Goal: Task Accomplishment & Management: Manage account settings

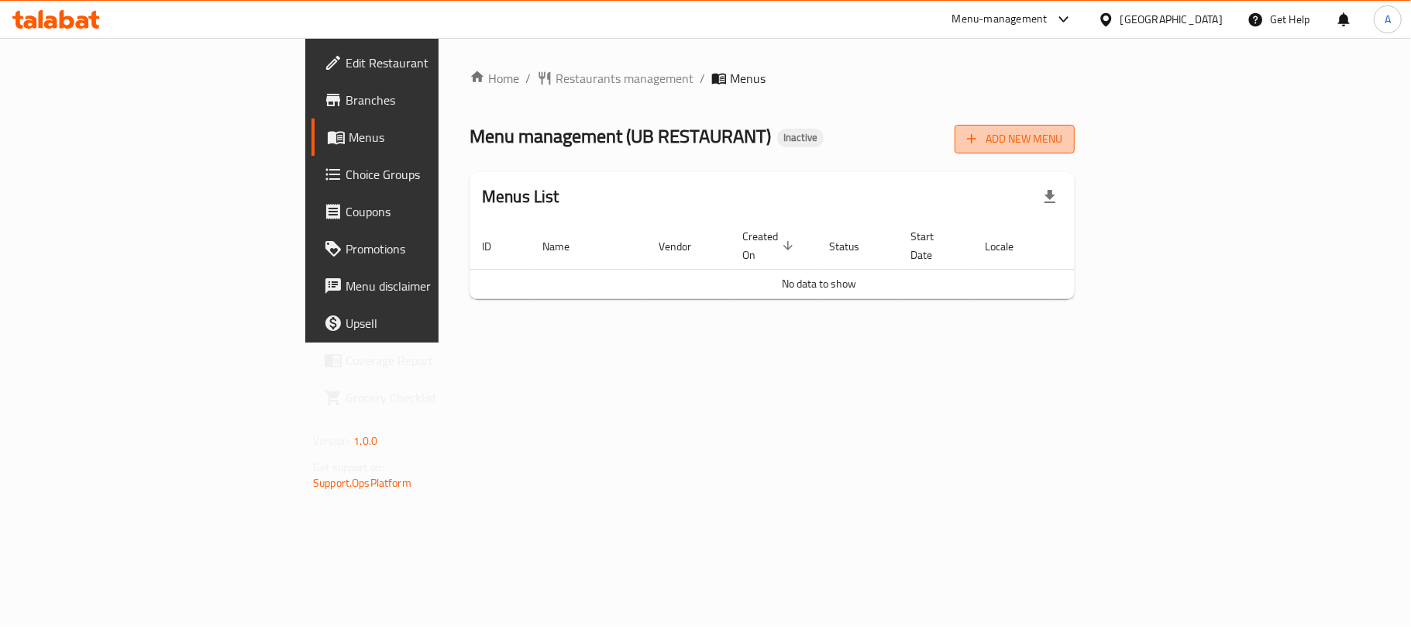
click at [1063, 141] on span "Add New Menu" at bounding box center [1014, 138] width 95 height 19
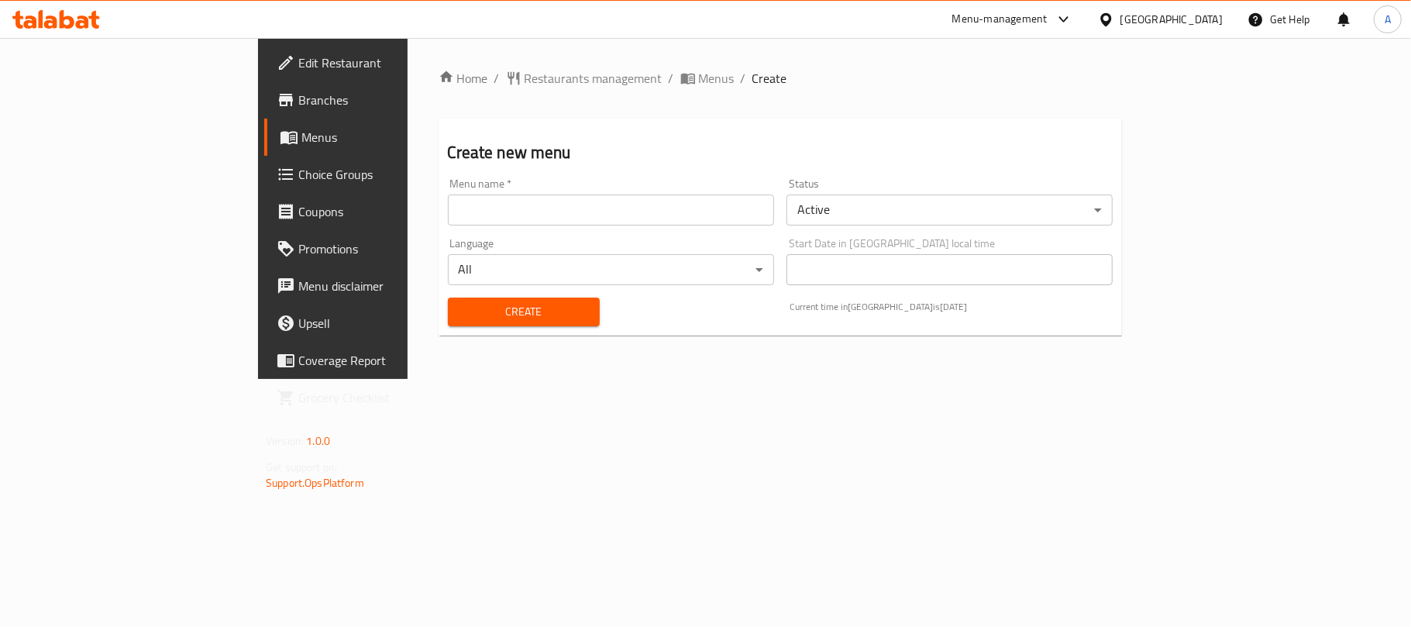
click at [747, 183] on div "Menu name   * Menu name *" at bounding box center [611, 201] width 326 height 47
drag, startPoint x: 691, startPoint y: 222, endPoint x: 556, endPoint y: 237, distance: 135.7
click at [691, 222] on input "text" at bounding box center [611, 210] width 326 height 31
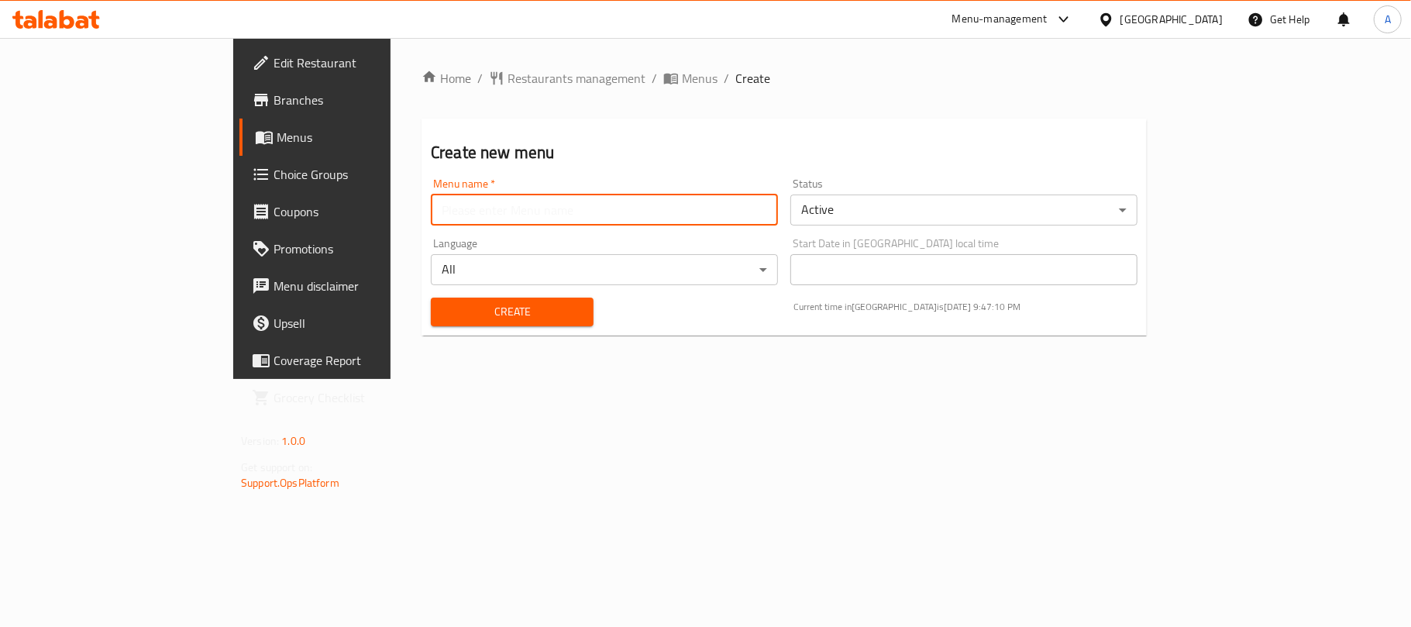
type input "Neww"
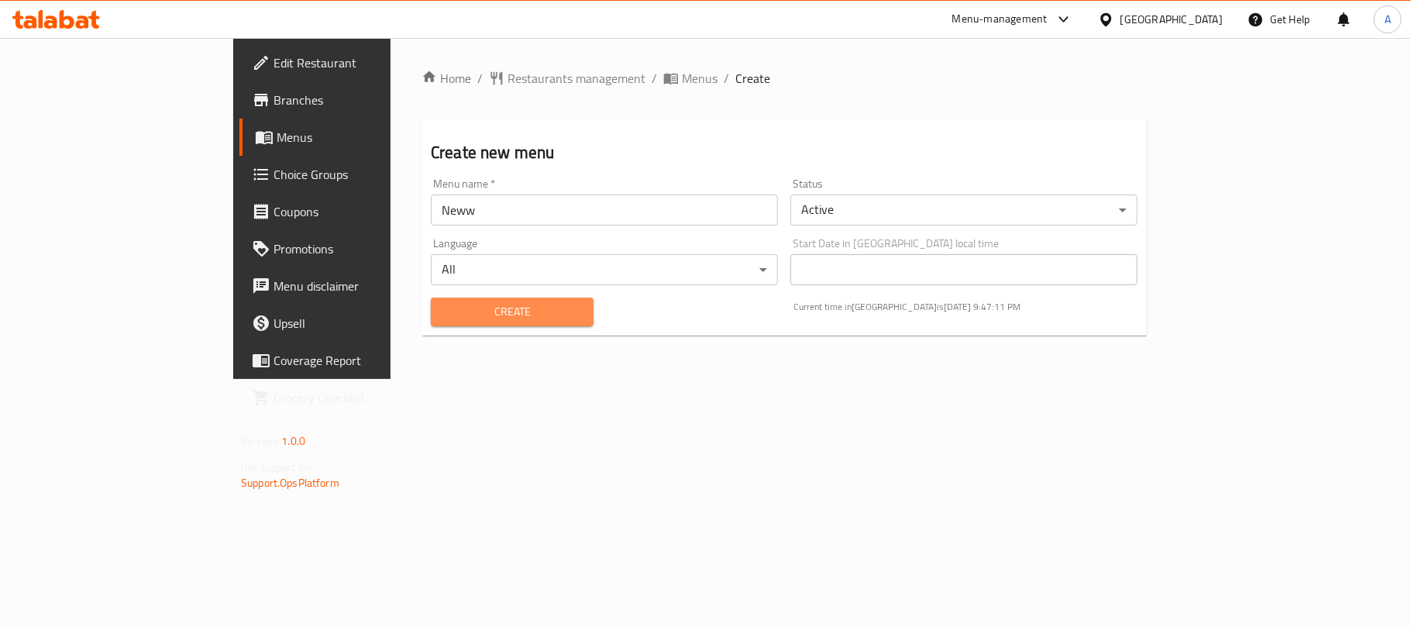
click at [431, 324] on button "Create" at bounding box center [512, 312] width 163 height 29
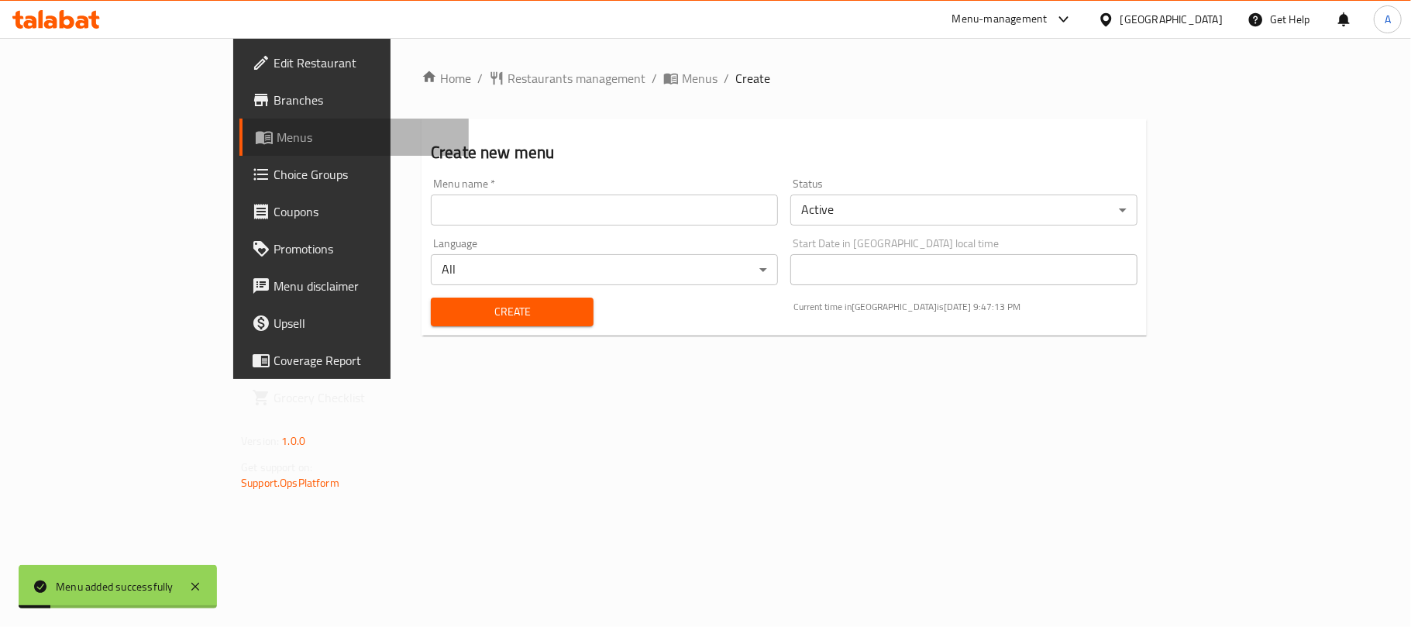
click at [239, 152] on link "Menus" at bounding box center [353, 137] width 229 height 37
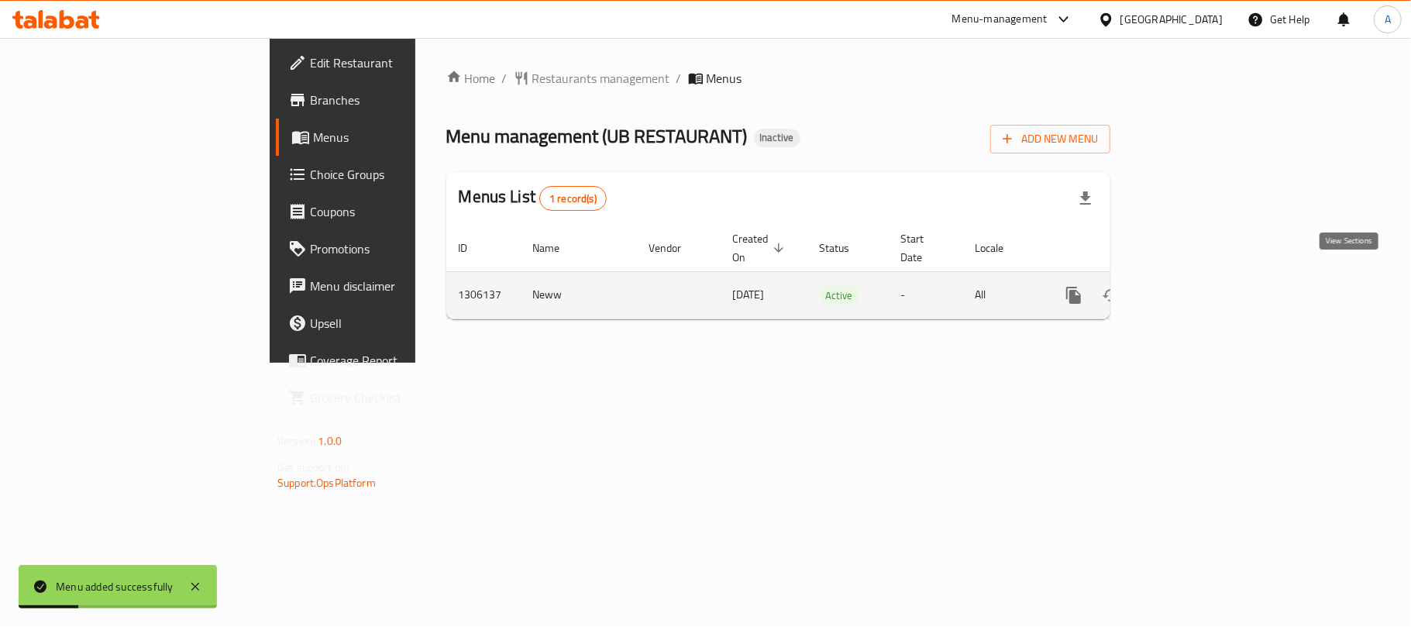
click at [1204, 277] on link "enhanced table" at bounding box center [1185, 295] width 37 height 37
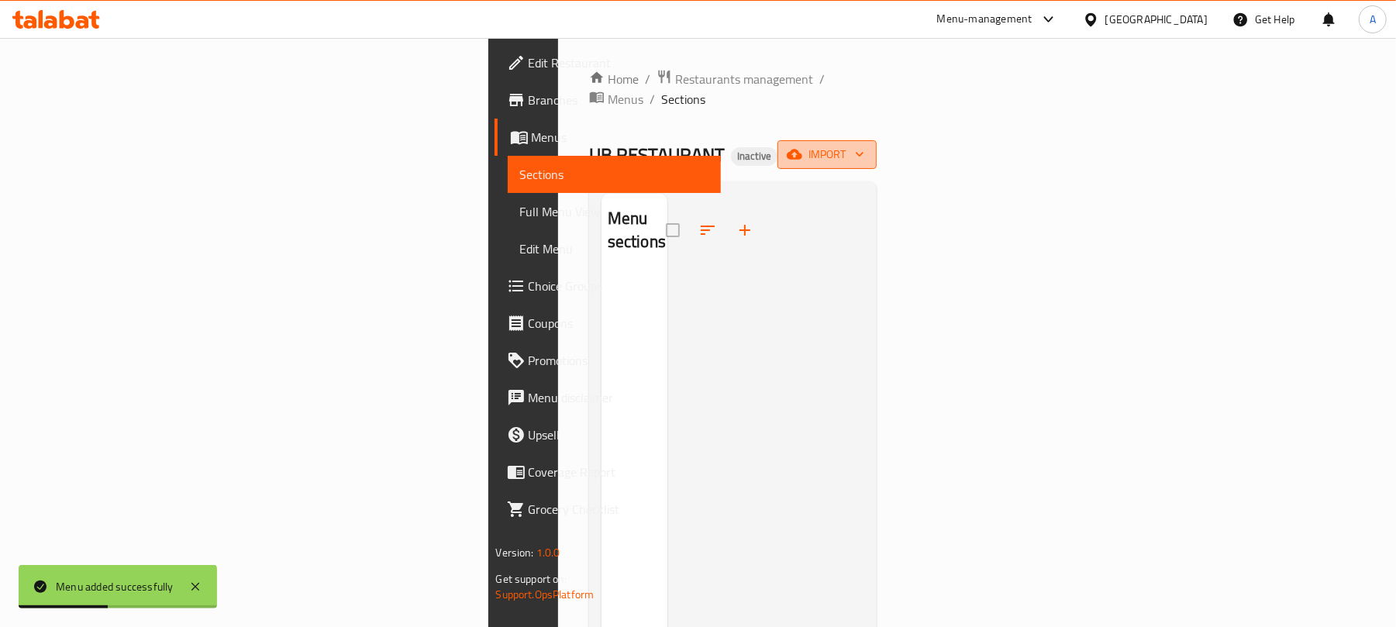
click at [864, 145] on span "import" at bounding box center [827, 154] width 74 height 19
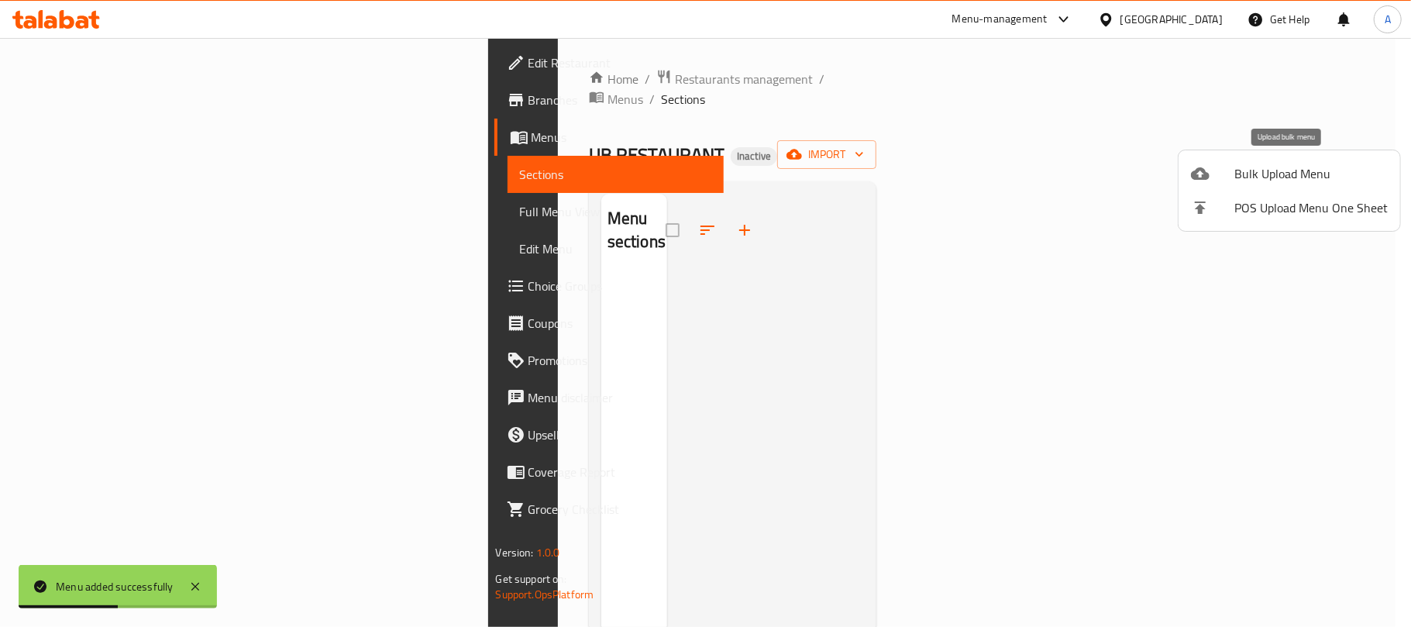
click at [1228, 177] on div at bounding box center [1212, 173] width 43 height 19
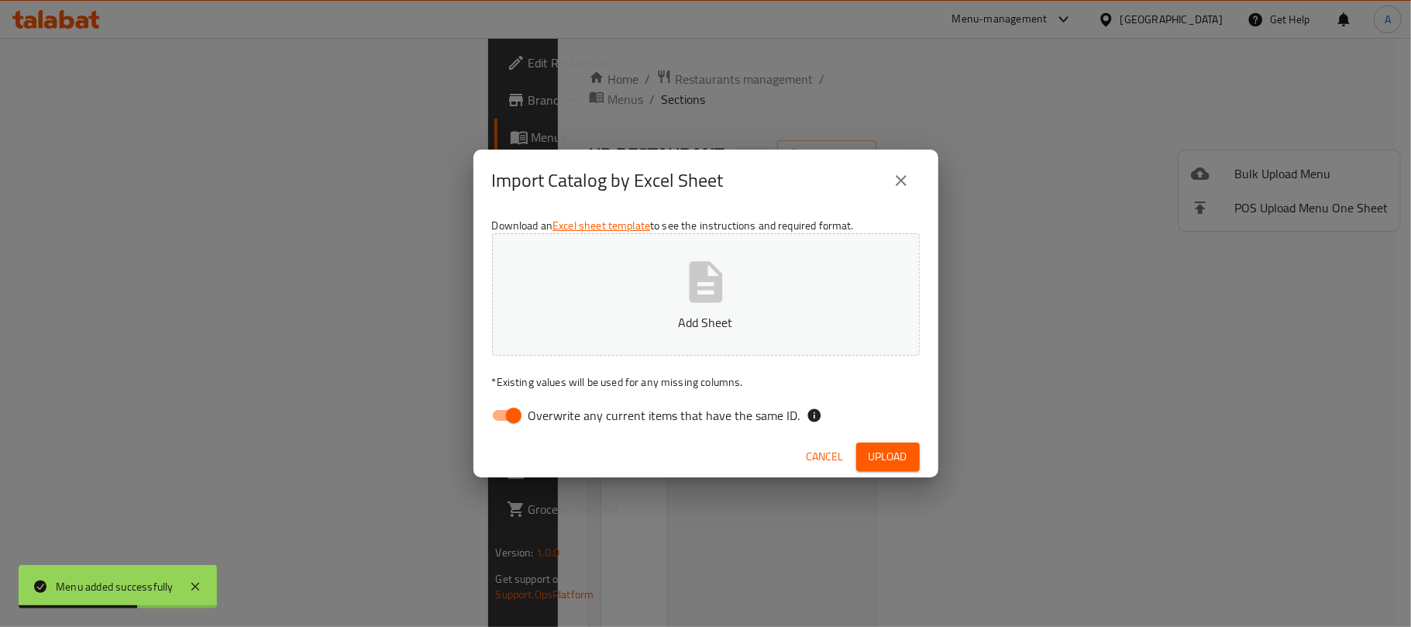
click at [620, 416] on span "Overwrite any current items that have the same ID." at bounding box center [665, 415] width 272 height 19
click at [558, 416] on input "Overwrite any current items that have the same ID." at bounding box center [514, 415] width 88 height 29
checkbox input "false"
click at [649, 296] on button "Add Sheet" at bounding box center [706, 294] width 428 height 122
click at [915, 457] on button "Upload" at bounding box center [888, 457] width 64 height 29
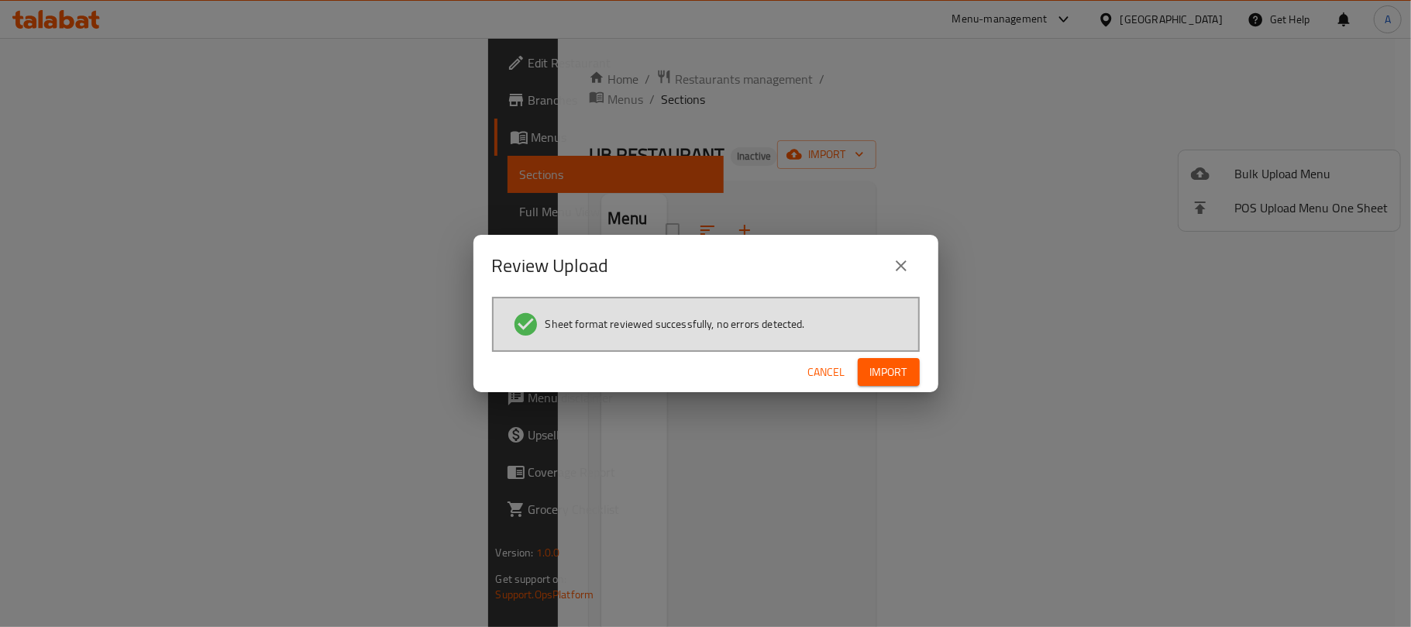
click at [863, 381] on button "Import" at bounding box center [889, 372] width 62 height 29
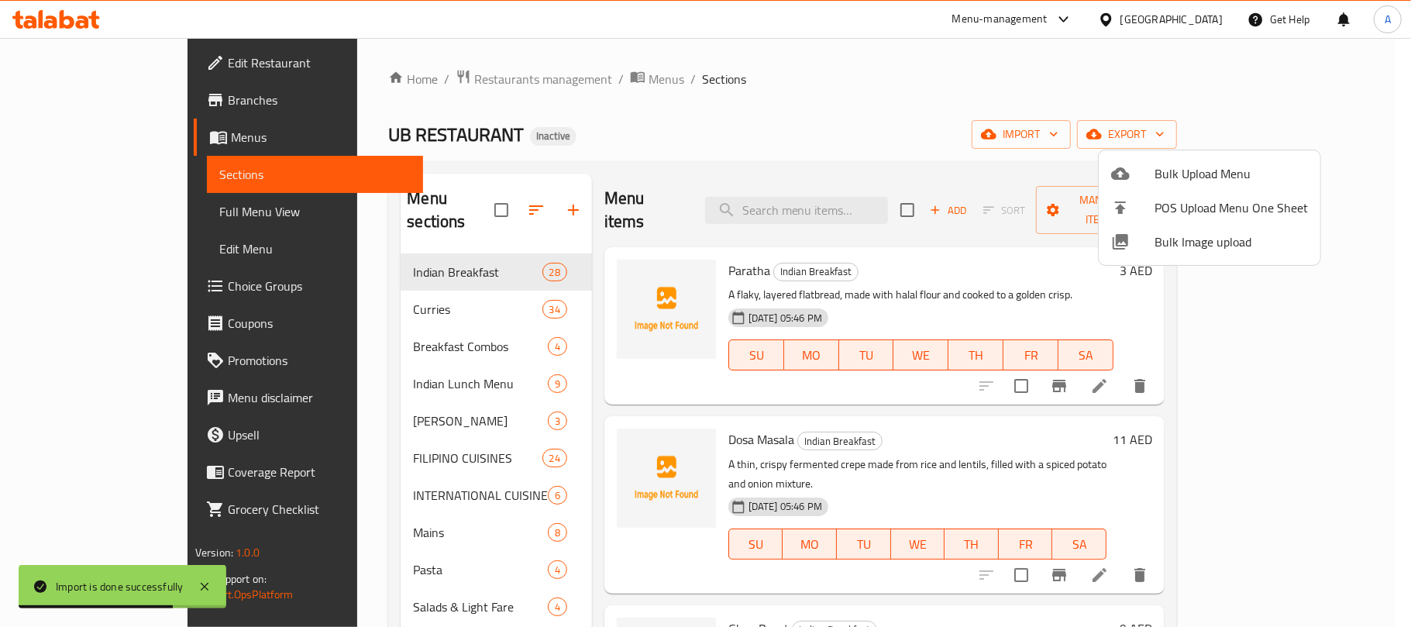
click at [116, 217] on div at bounding box center [705, 313] width 1411 height 627
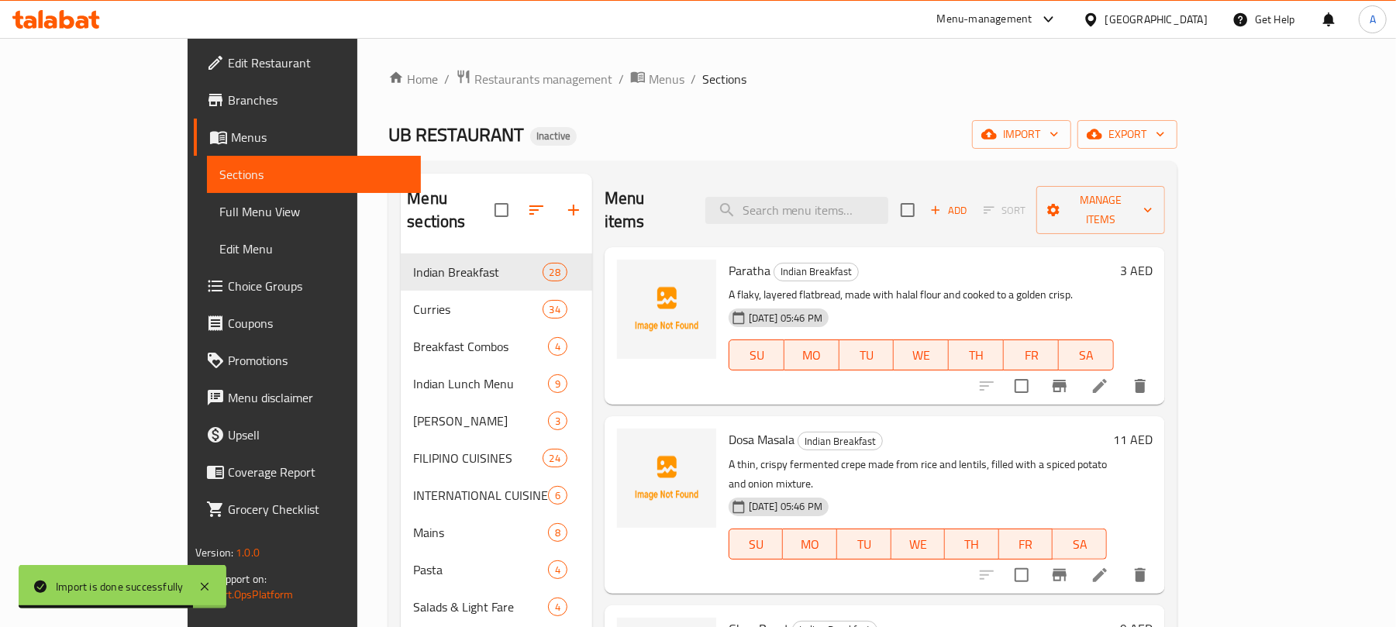
click at [219, 217] on span "Full Menu View" at bounding box center [313, 211] width 189 height 19
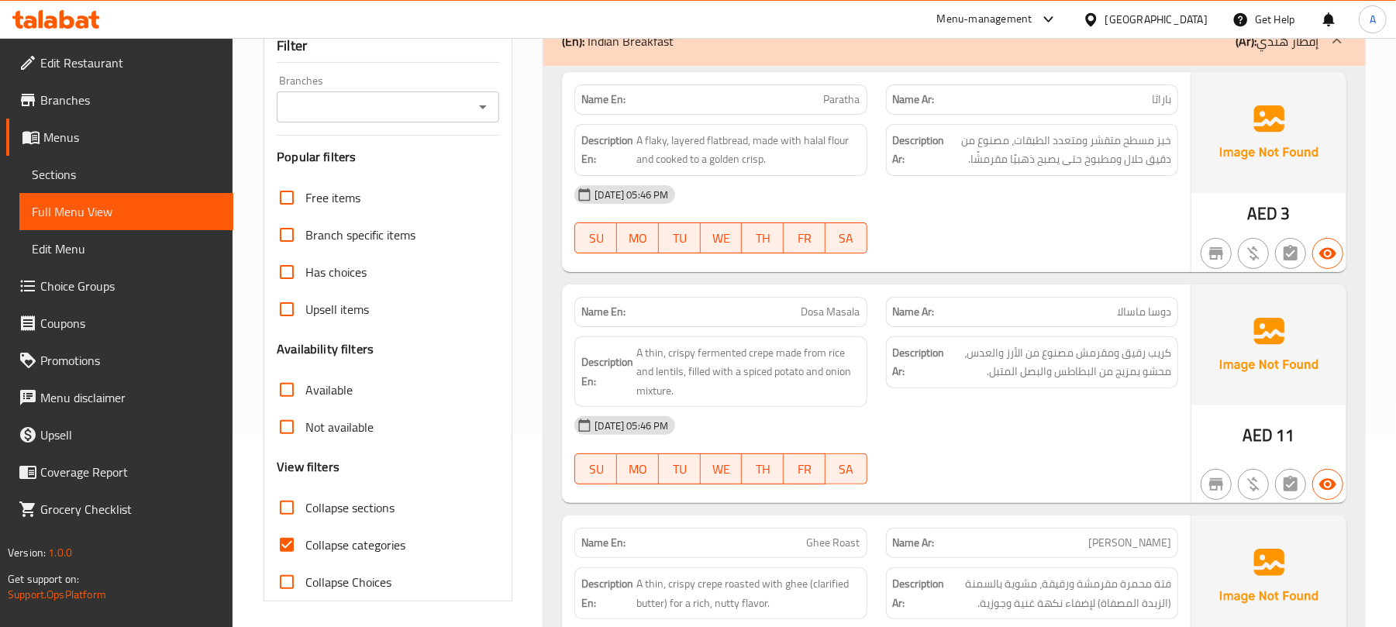
scroll to position [413, 0]
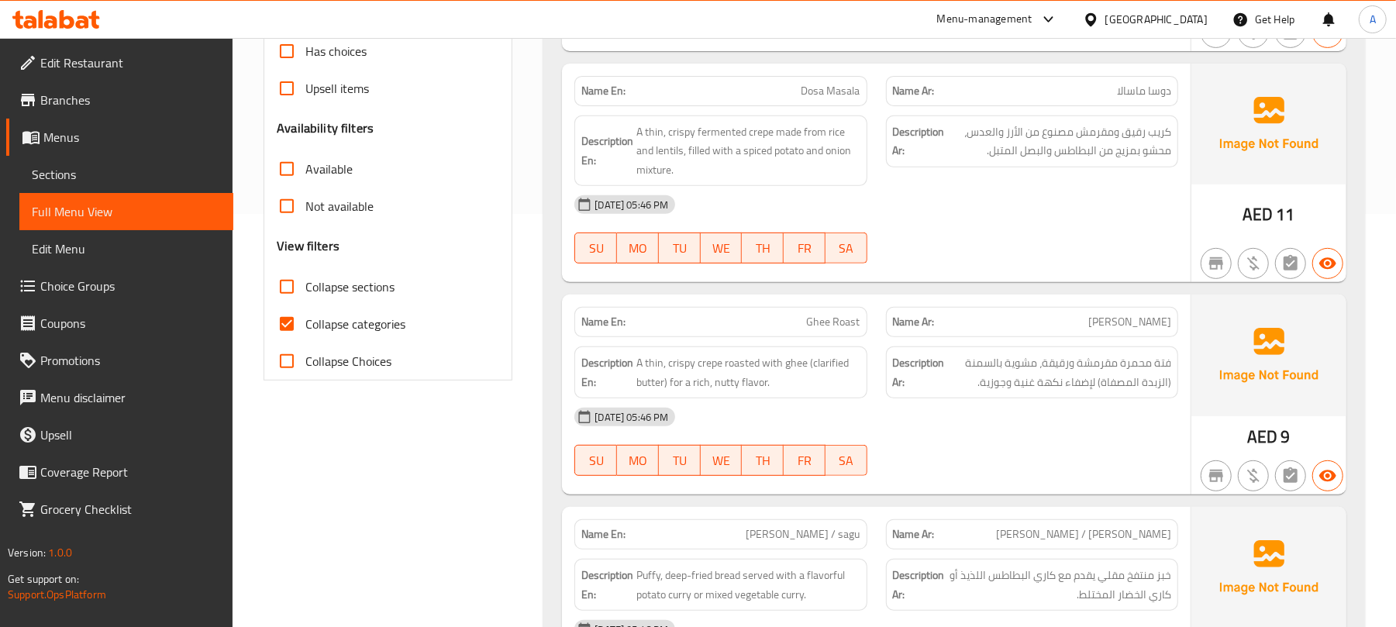
click at [349, 329] on span "Collapse categories" at bounding box center [355, 324] width 100 height 19
click at [305, 329] on input "Collapse categories" at bounding box center [286, 323] width 37 height 37
checkbox input "false"
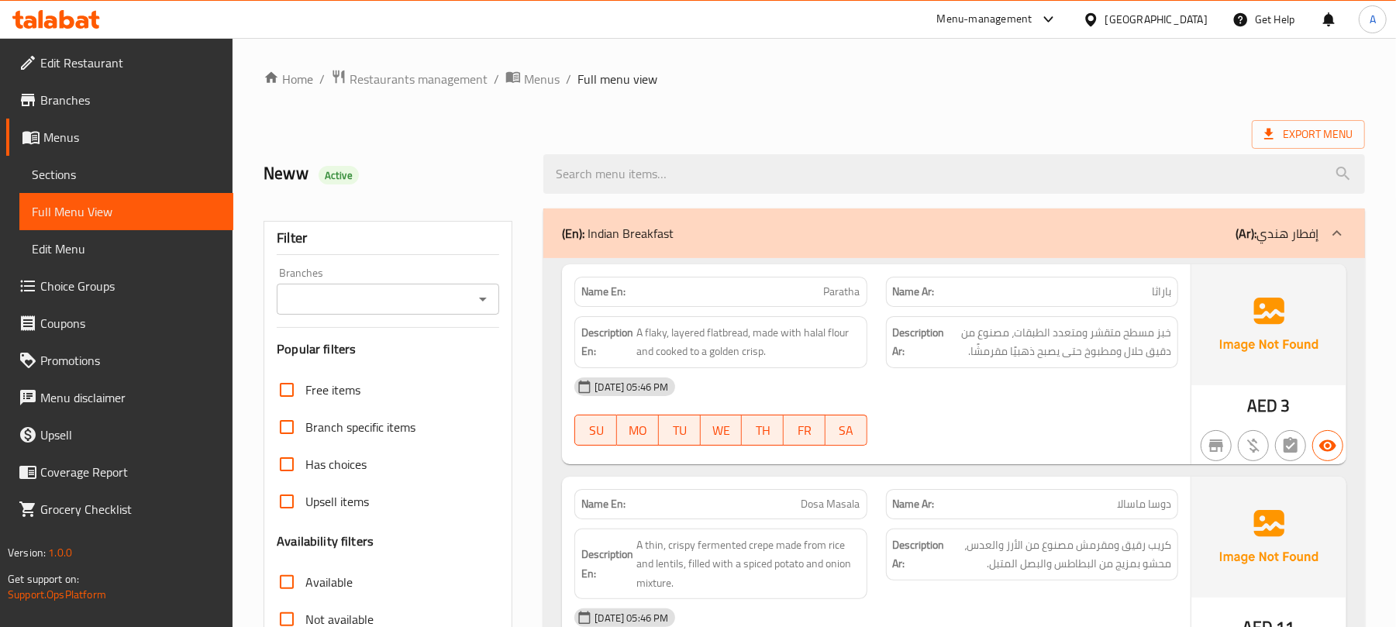
click at [113, 112] on link "Branches" at bounding box center [119, 99] width 227 height 37
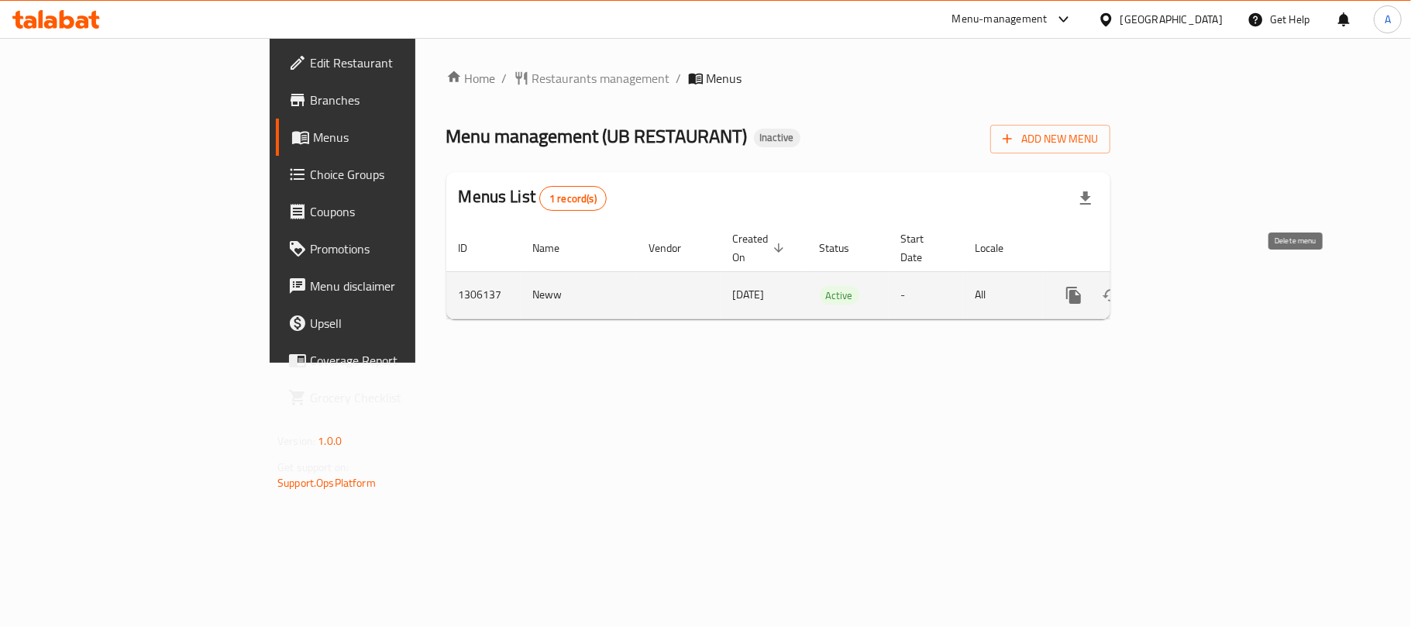
click at [1158, 286] on icon "enhanced table" at bounding box center [1148, 295] width 19 height 19
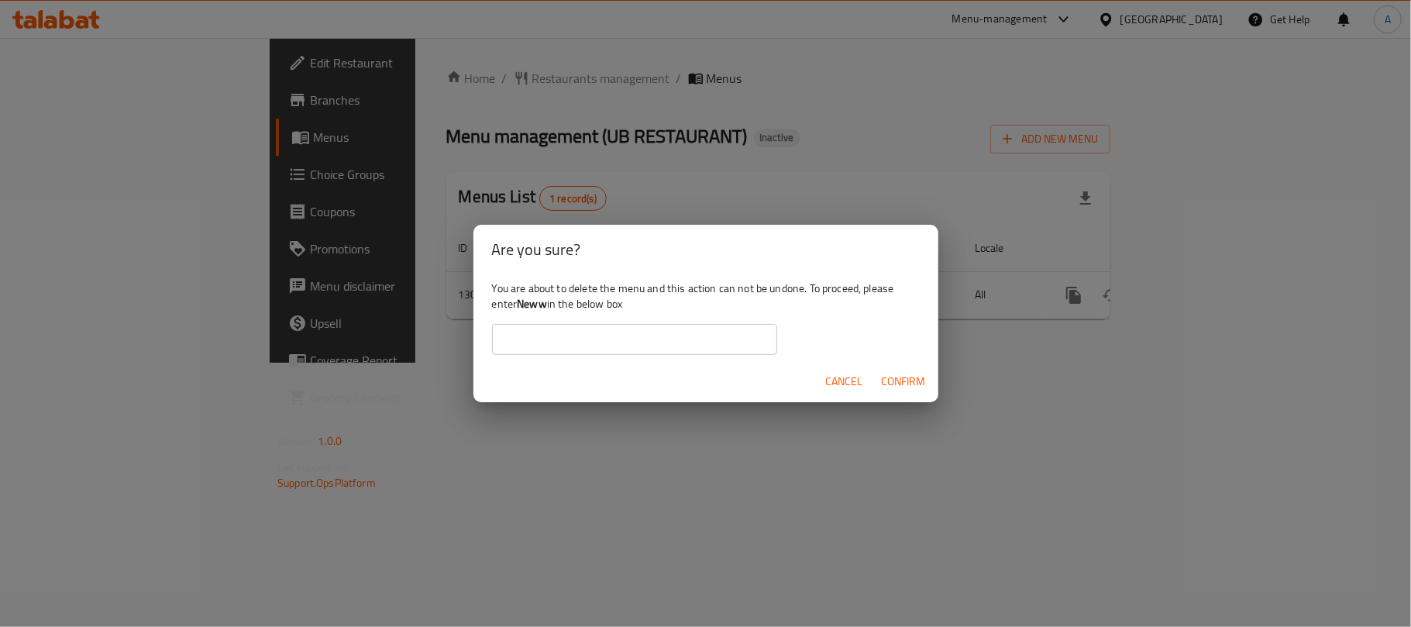
click at [519, 305] on b "Neww" at bounding box center [532, 304] width 30 height 20
click at [521, 305] on b "Neww" at bounding box center [532, 304] width 30 height 20
copy div "Neww"
click at [543, 344] on input "text" at bounding box center [634, 339] width 285 height 31
paste input "Neww"
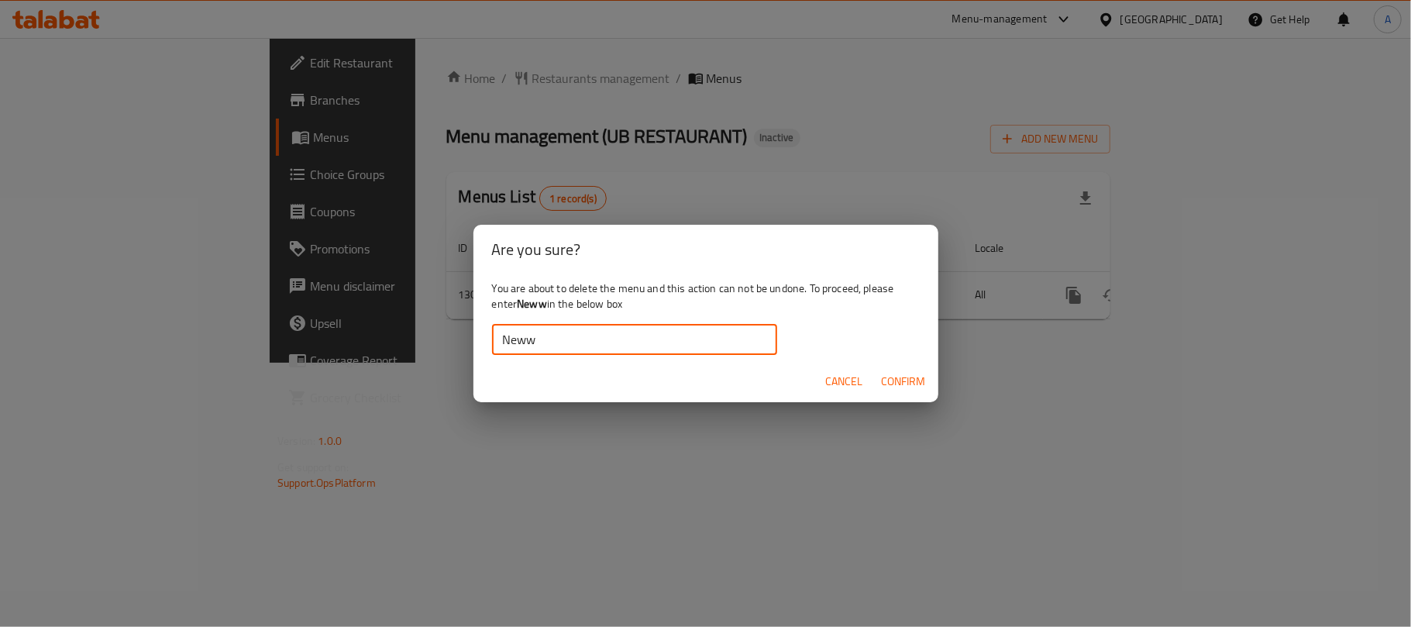
click at [503, 341] on input "Neww" at bounding box center [634, 339] width 285 height 31
type input "Neww"
click at [897, 375] on span "Confirm" at bounding box center [904, 381] width 44 height 19
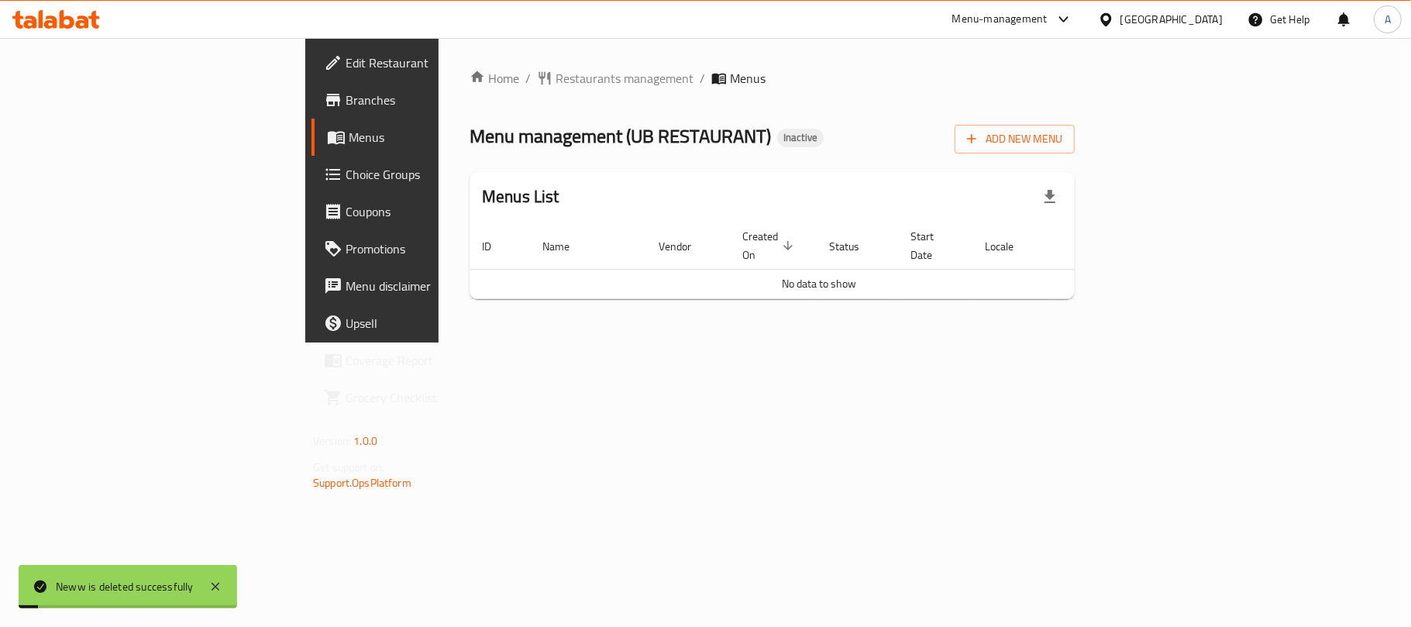
click at [1075, 158] on div "Home / Restaurants management / Menus Menu management ( UB RESTAURANT ) Inactiv…" at bounding box center [772, 190] width 605 height 243
click at [980, 144] on icon "button" at bounding box center [972, 139] width 16 height 16
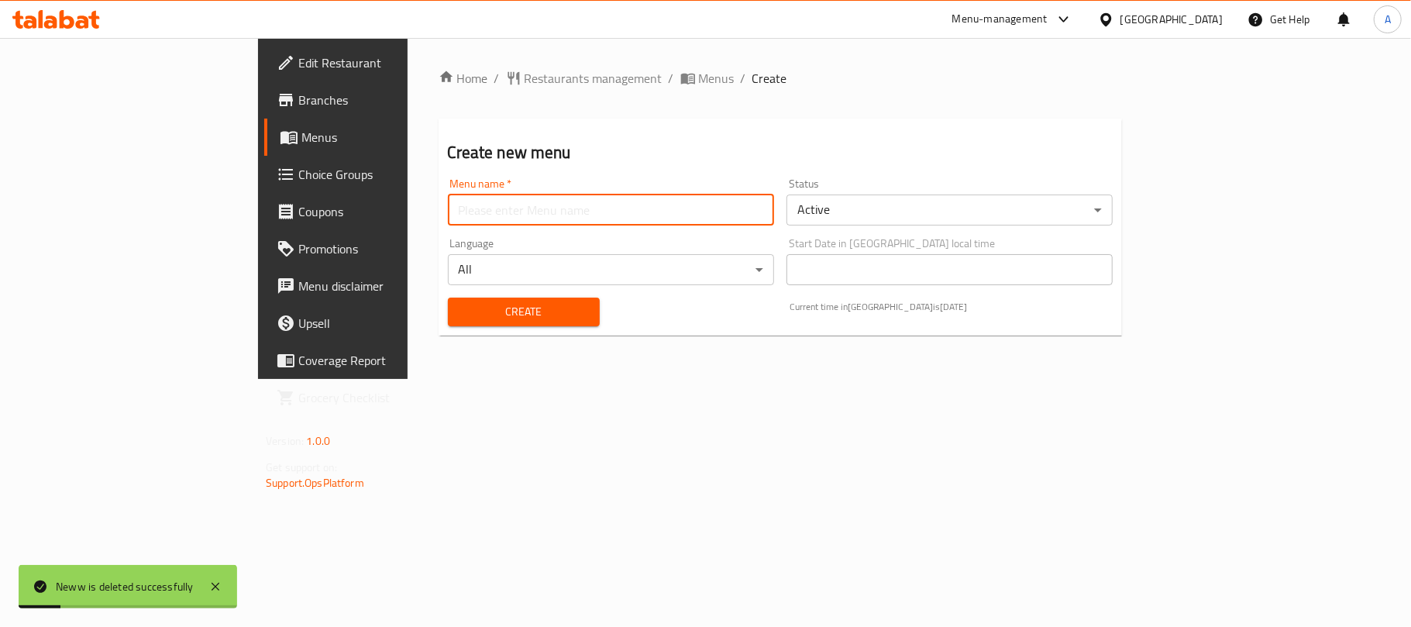
drag, startPoint x: 541, startPoint y: 194, endPoint x: 463, endPoint y: 224, distance: 83.9
click at [541, 195] on input "text" at bounding box center [611, 210] width 326 height 31
type input "Neww"
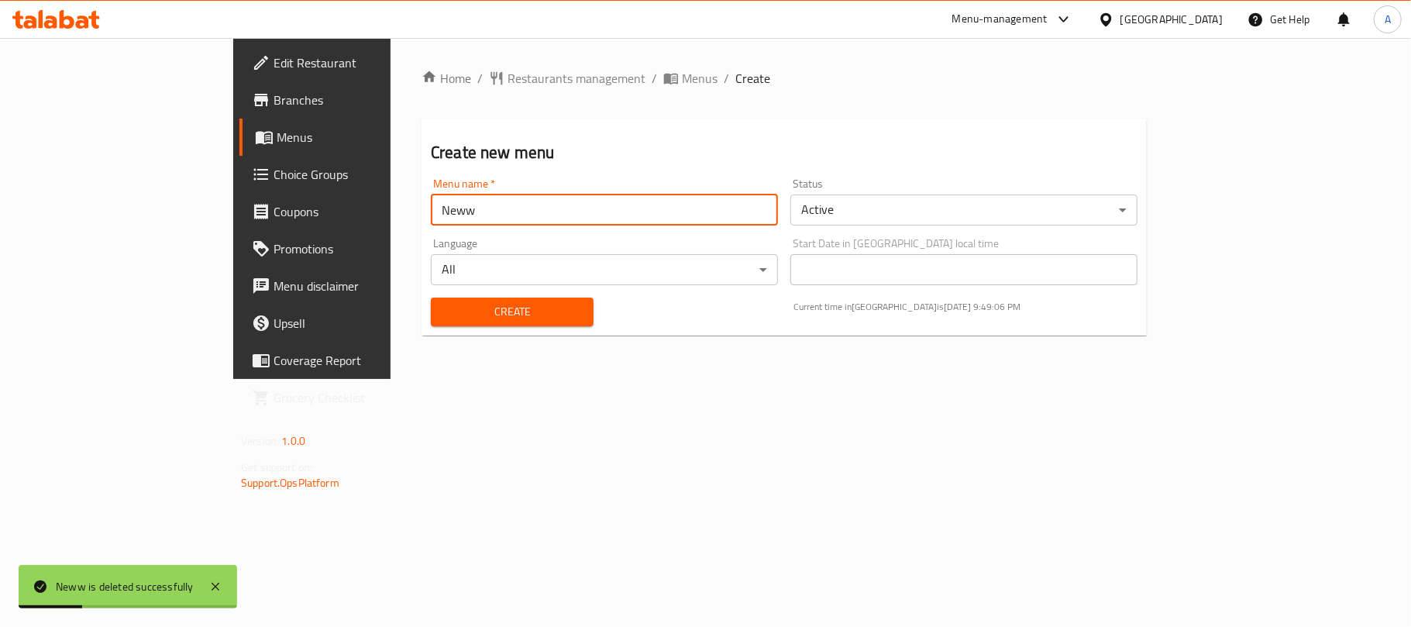
click at [443, 307] on span "Create" at bounding box center [512, 311] width 138 height 19
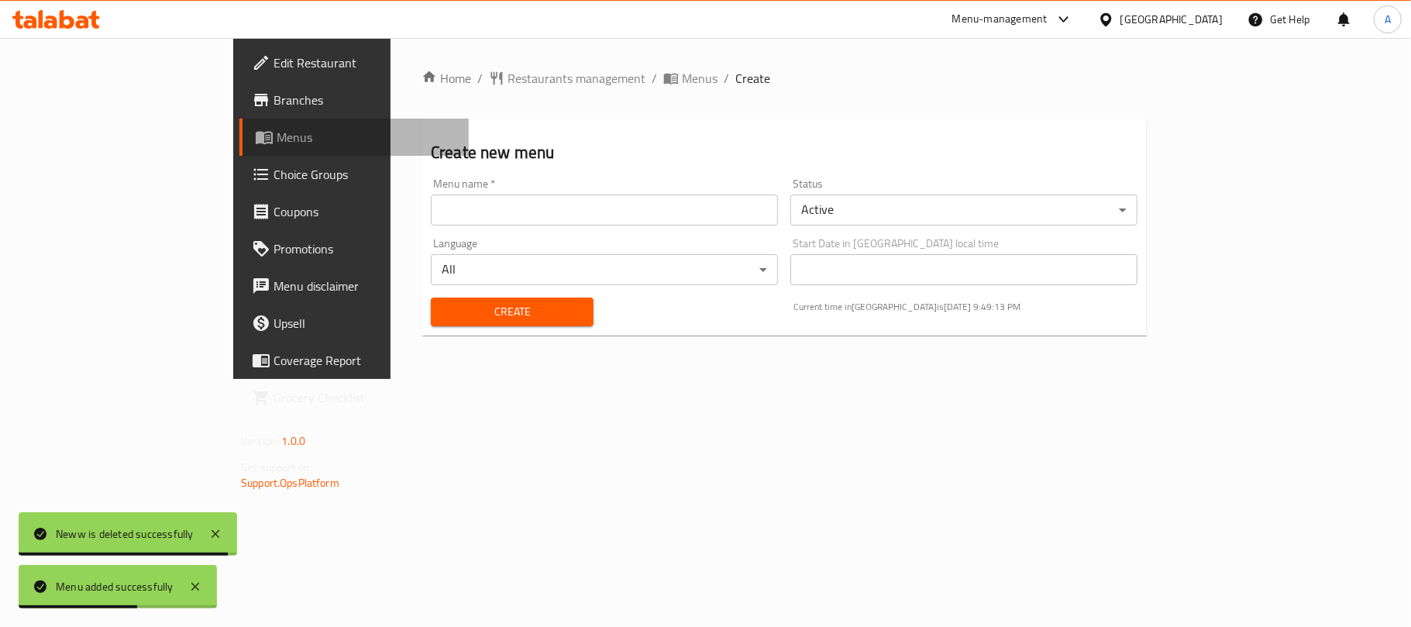
click at [277, 128] on span "Menus" at bounding box center [367, 137] width 180 height 19
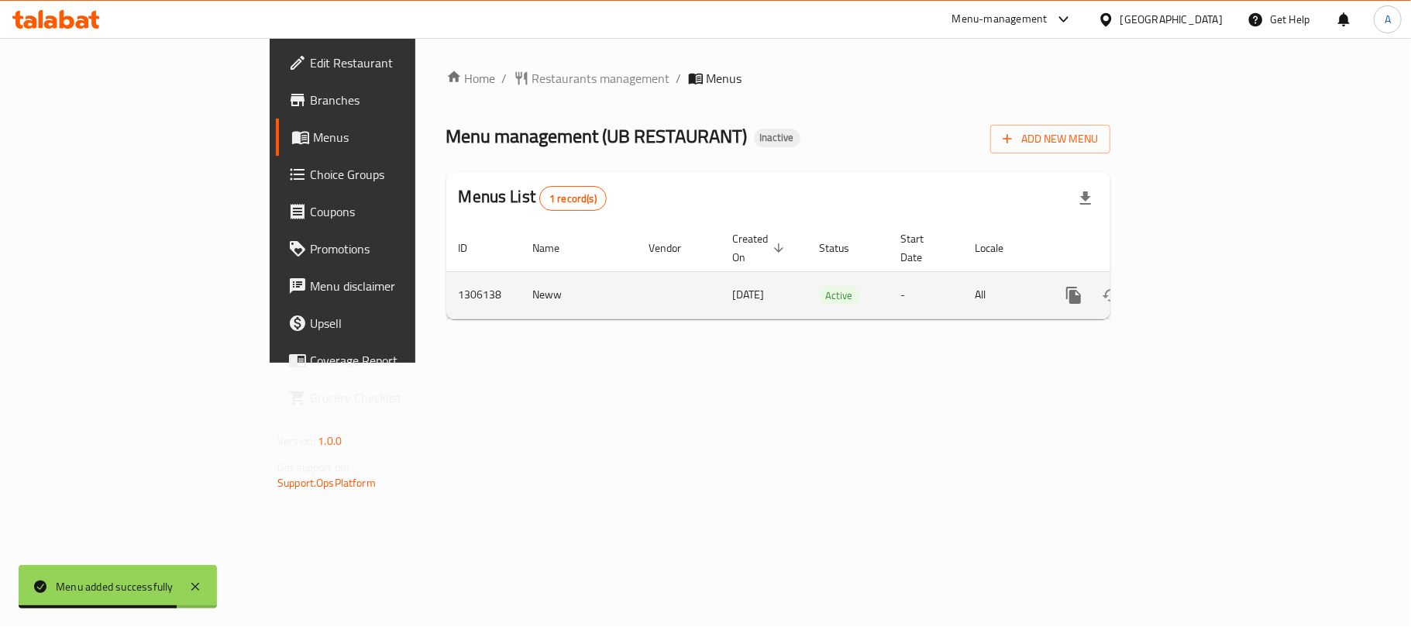
click at [1204, 284] on link "enhanced table" at bounding box center [1185, 295] width 37 height 37
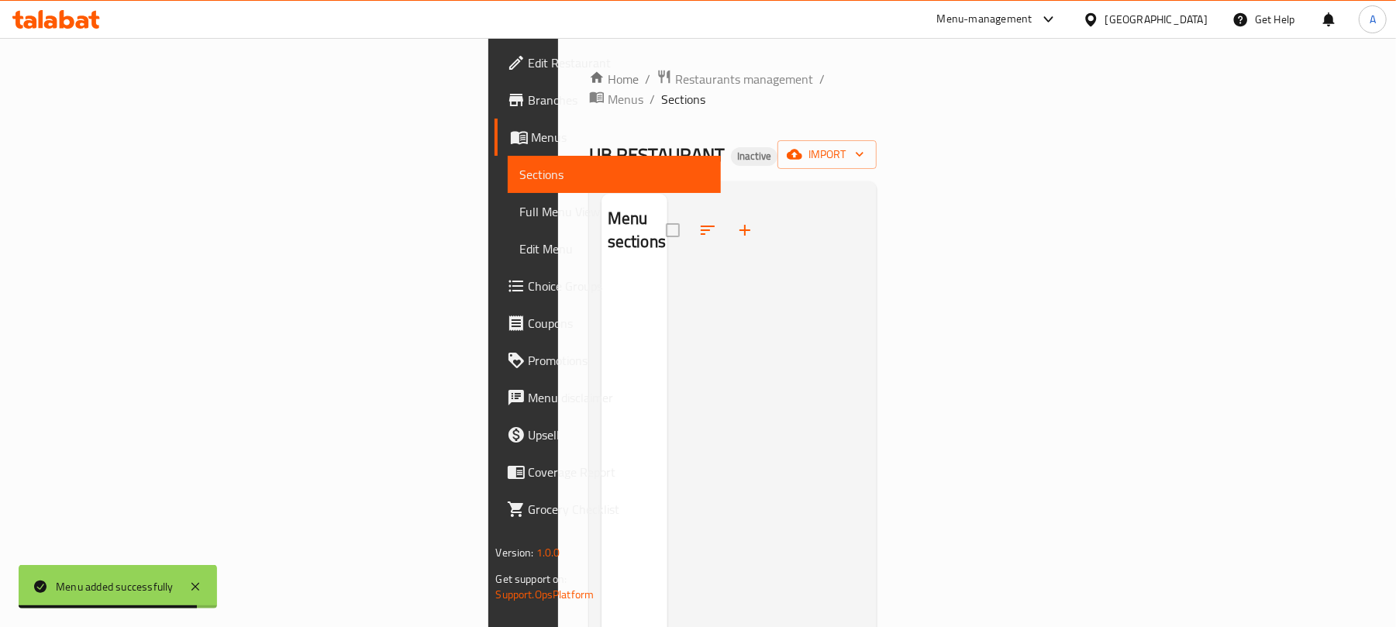
click at [877, 157] on div "Home / Restaurants management / Menus / Sections UB RESTAURANT Inactive import …" at bounding box center [733, 451] width 288 height 764
click at [877, 101] on div "Home / Restaurants management / Menus / Sections UB RESTAURANT Inactive import …" at bounding box center [733, 451] width 288 height 764
click at [802, 150] on icon "button" at bounding box center [795, 155] width 16 height 10
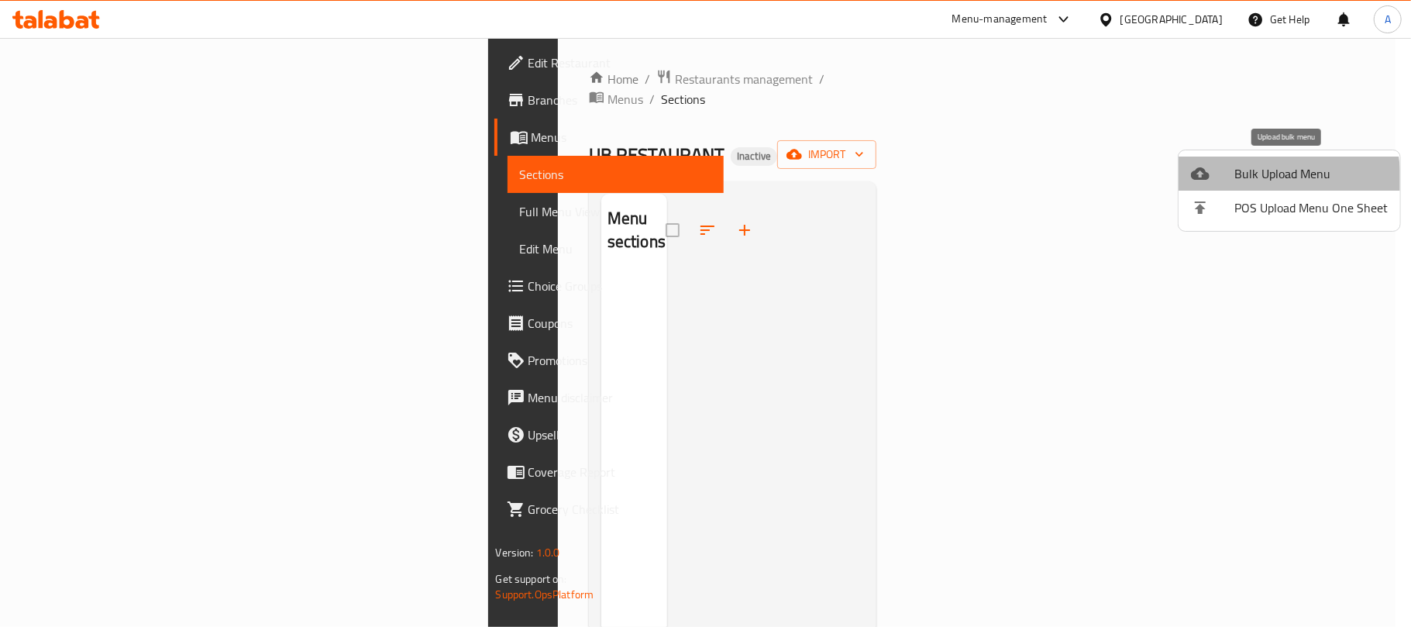
click at [1218, 184] on li "Bulk Upload Menu" at bounding box center [1290, 174] width 222 height 34
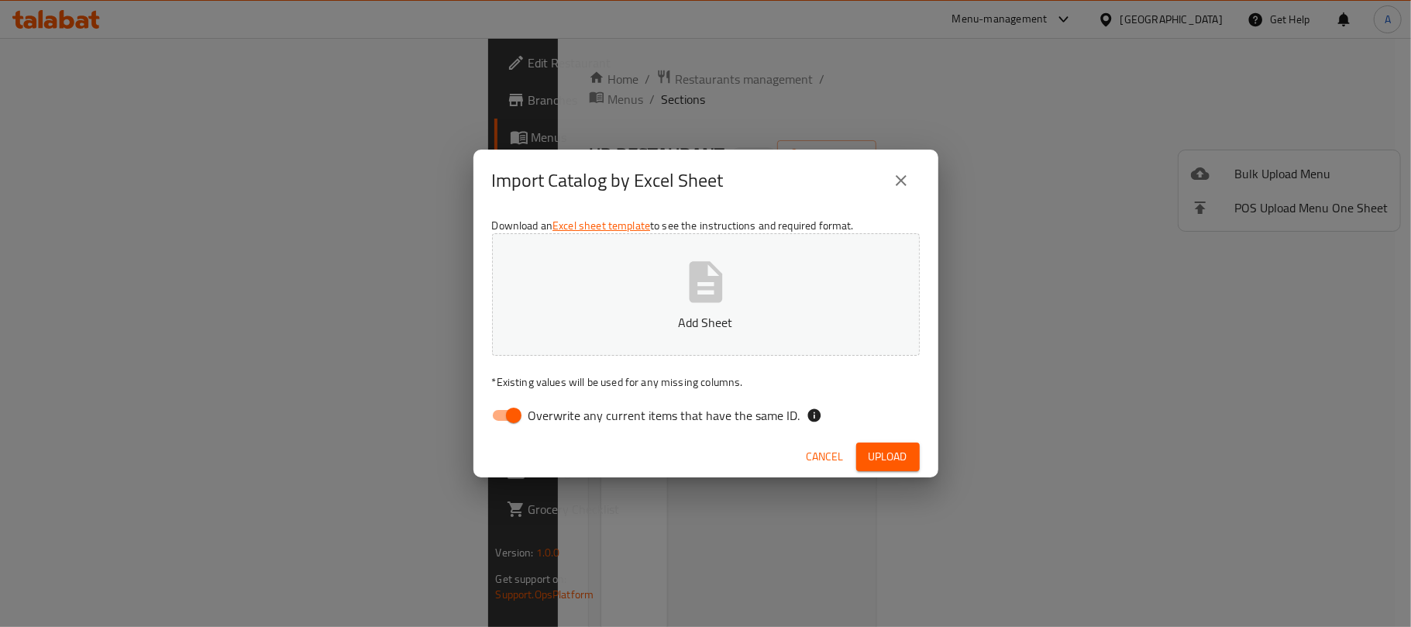
click at [619, 444] on div "Cancel Upload" at bounding box center [706, 456] width 465 height 41
click at [612, 425] on span "Overwrite any current items that have the same ID." at bounding box center [665, 415] width 272 height 19
click at [558, 425] on input "Overwrite any current items that have the same ID." at bounding box center [514, 415] width 88 height 29
checkbox input "false"
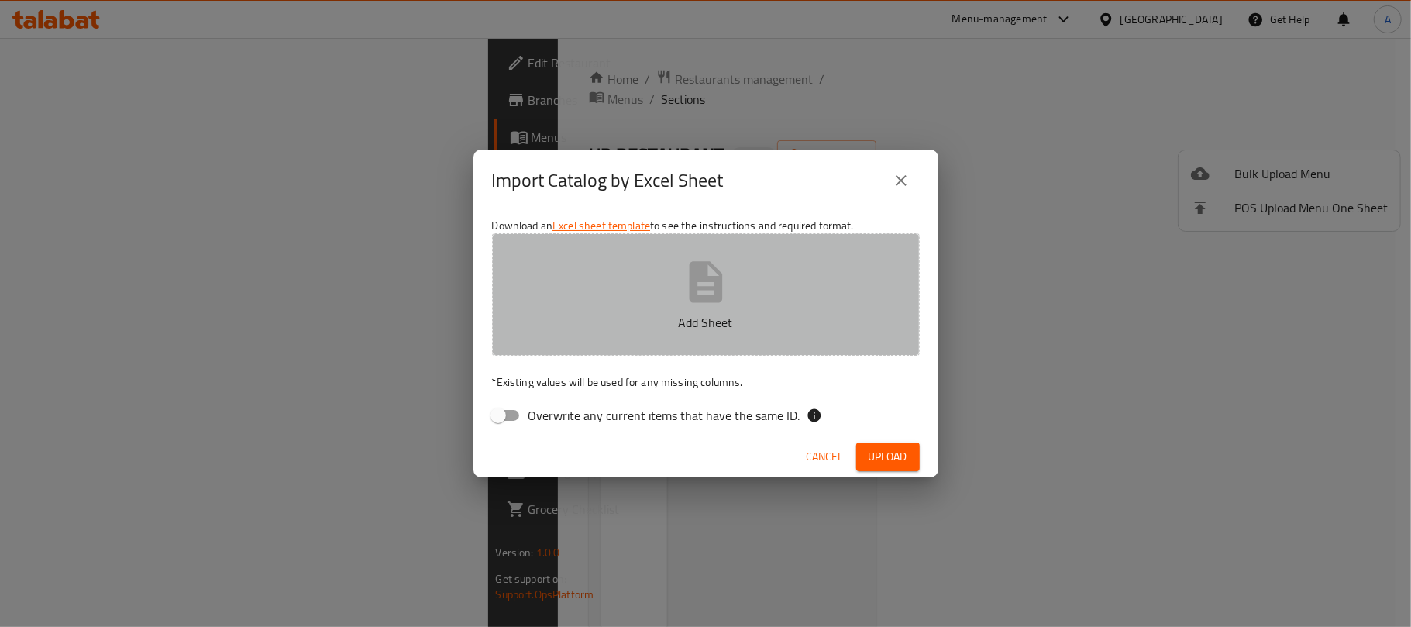
click at [632, 305] on button "Add Sheet" at bounding box center [706, 294] width 428 height 122
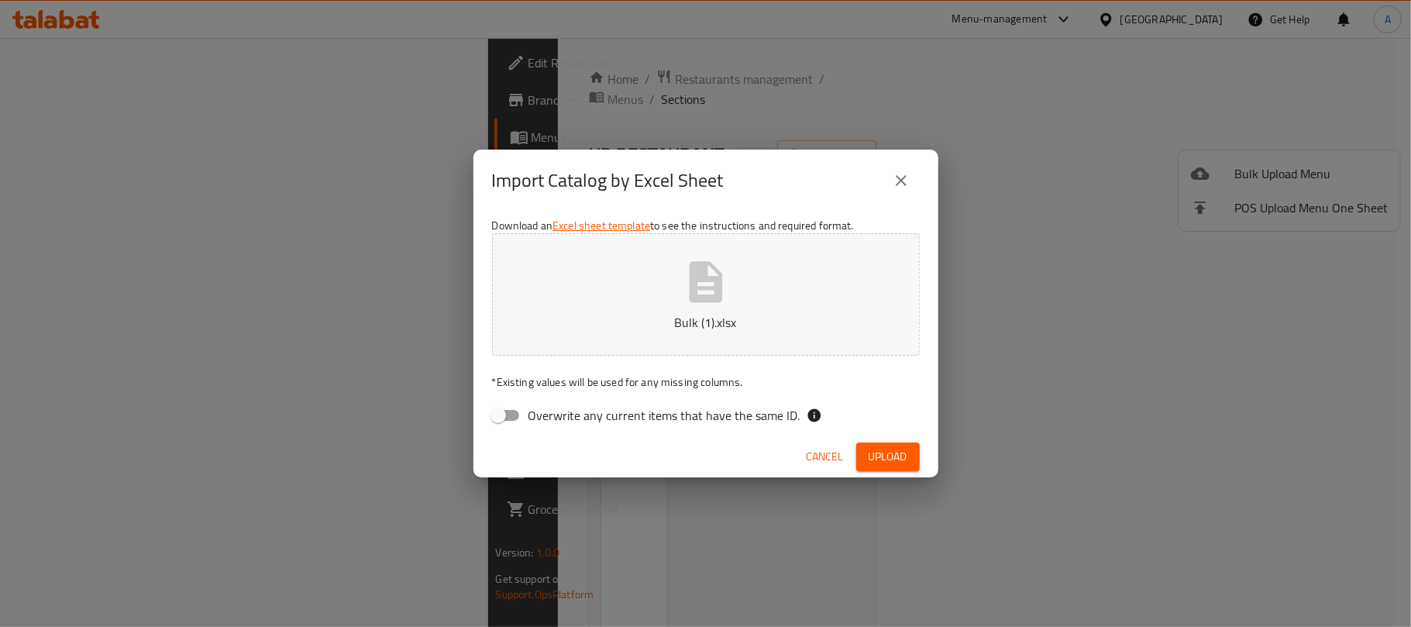
click at [880, 460] on span "Upload" at bounding box center [888, 456] width 39 height 19
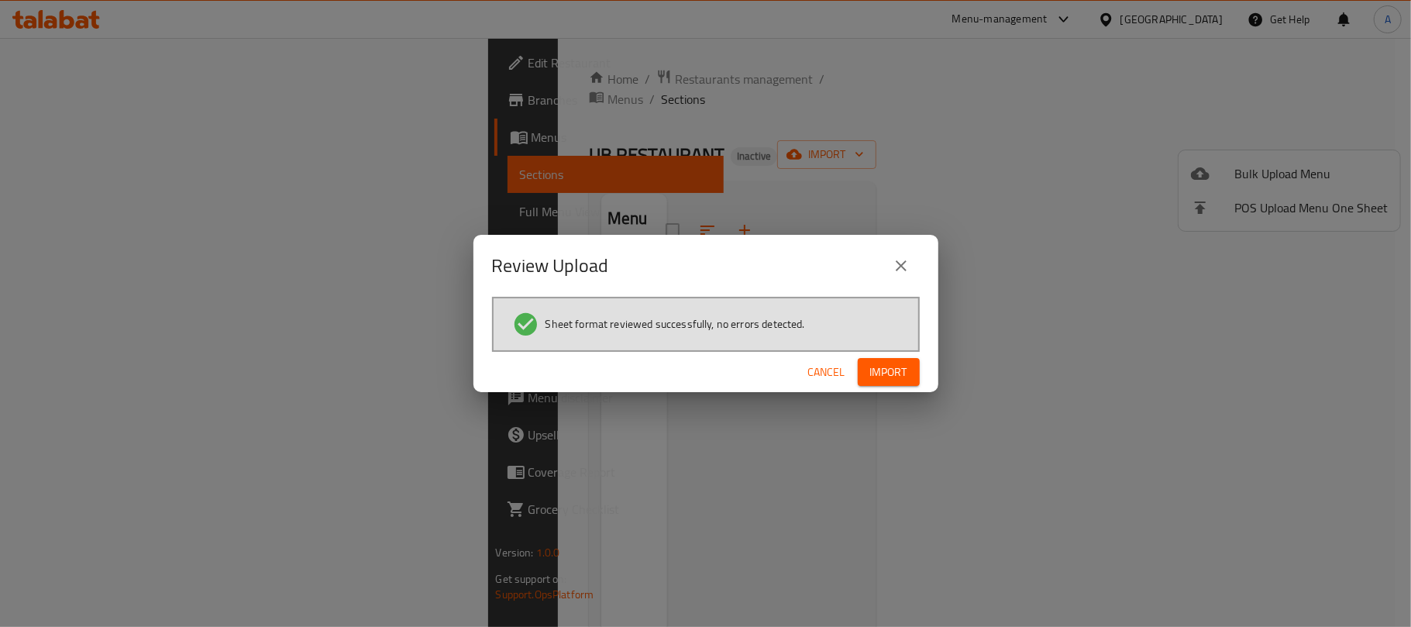
click at [882, 364] on span "Import" at bounding box center [888, 372] width 37 height 19
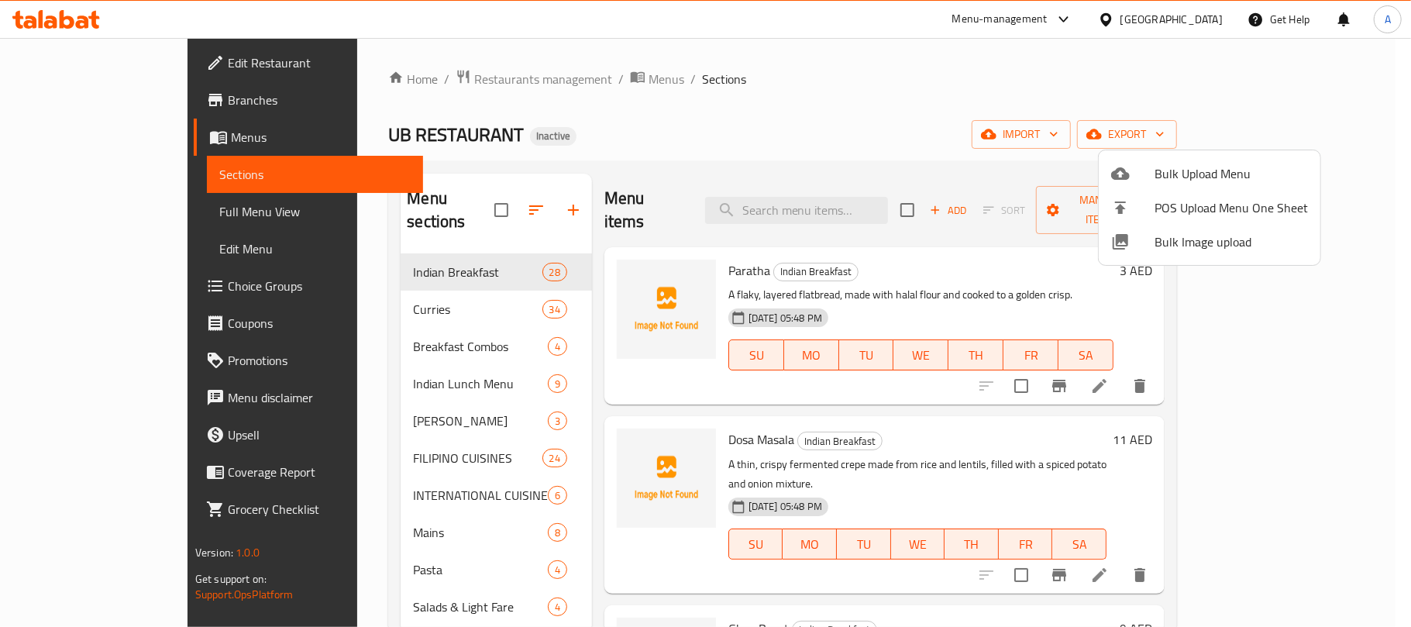
click at [165, 209] on div at bounding box center [705, 313] width 1411 height 627
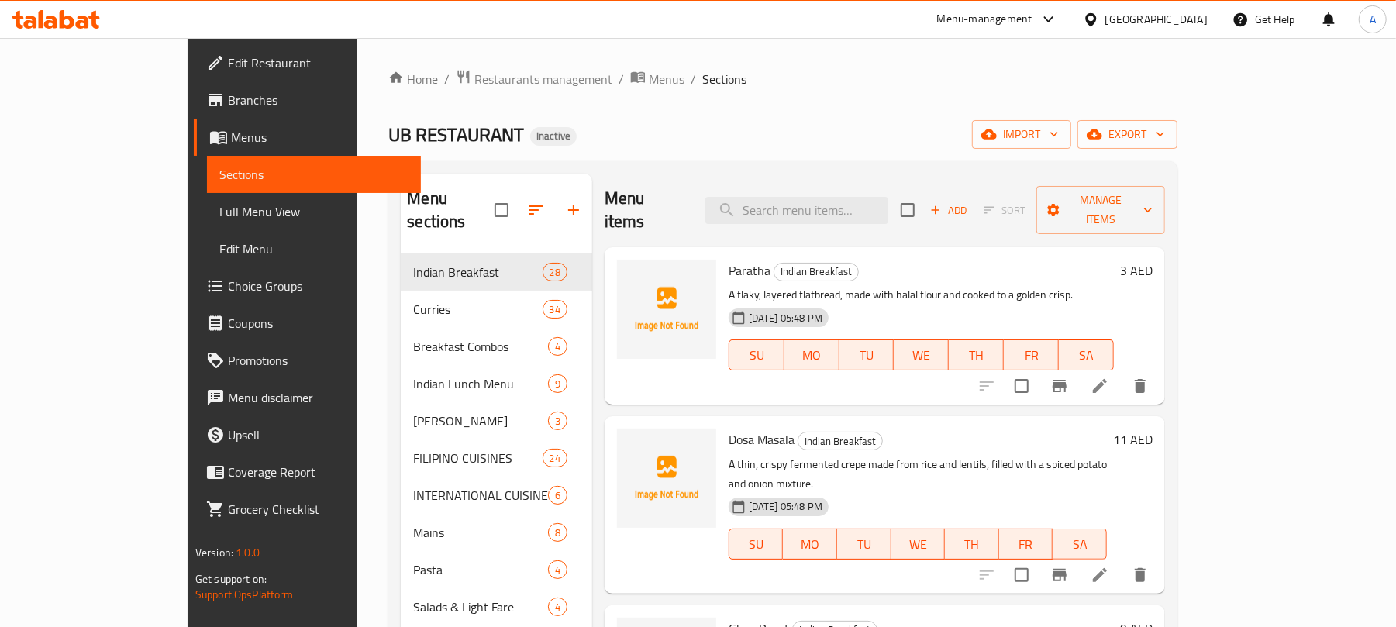
click at [219, 209] on span "Full Menu View" at bounding box center [313, 211] width 189 height 19
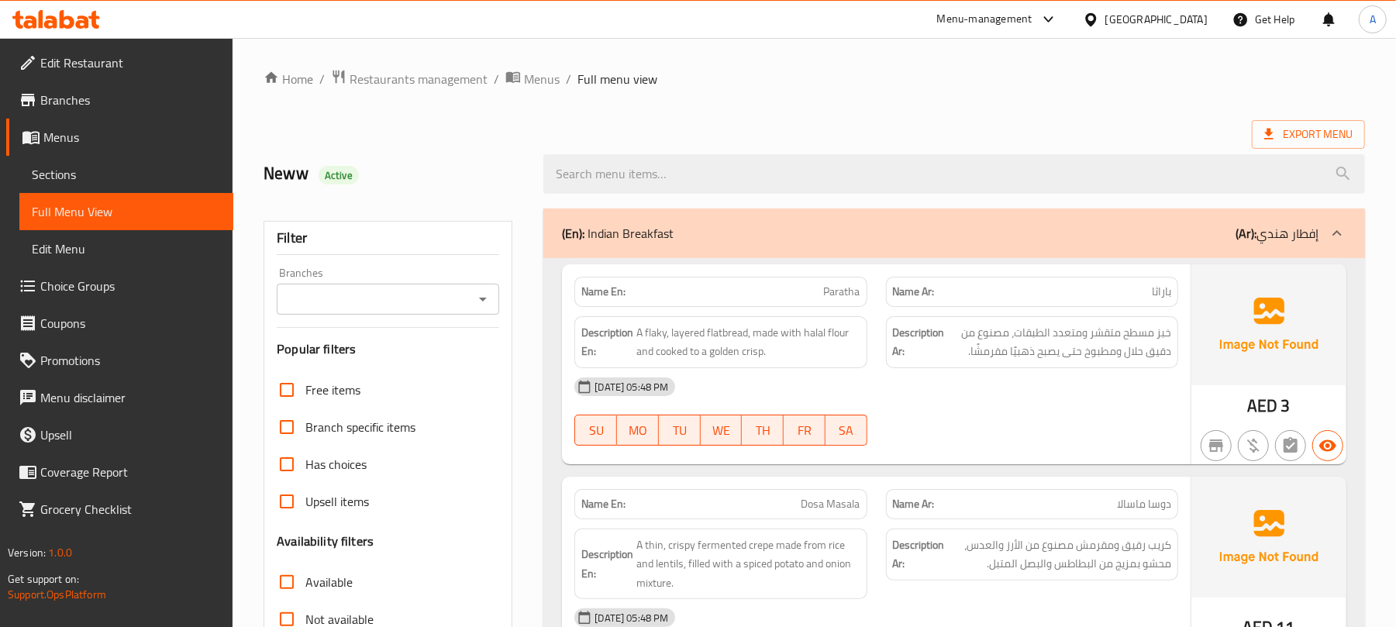
scroll to position [310, 0]
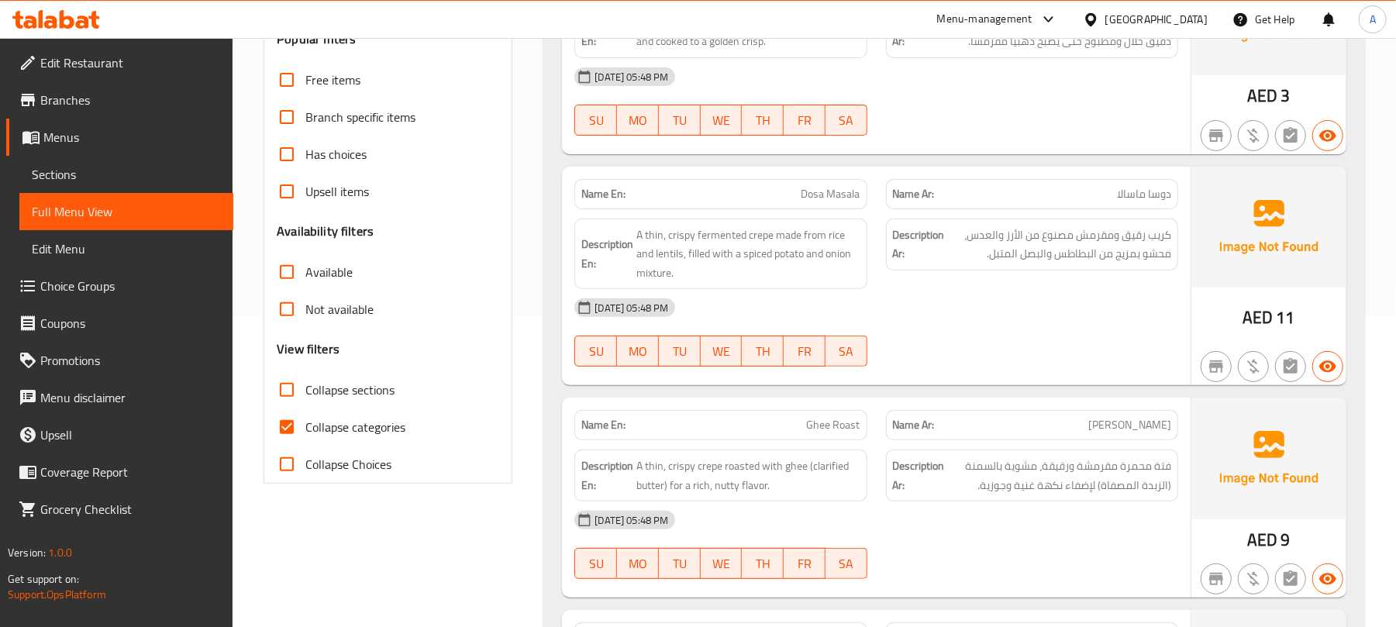
click at [345, 441] on label "Collapse categories" at bounding box center [336, 426] width 137 height 37
click at [305, 441] on input "Collapse categories" at bounding box center [286, 426] width 37 height 37
checkbox input "false"
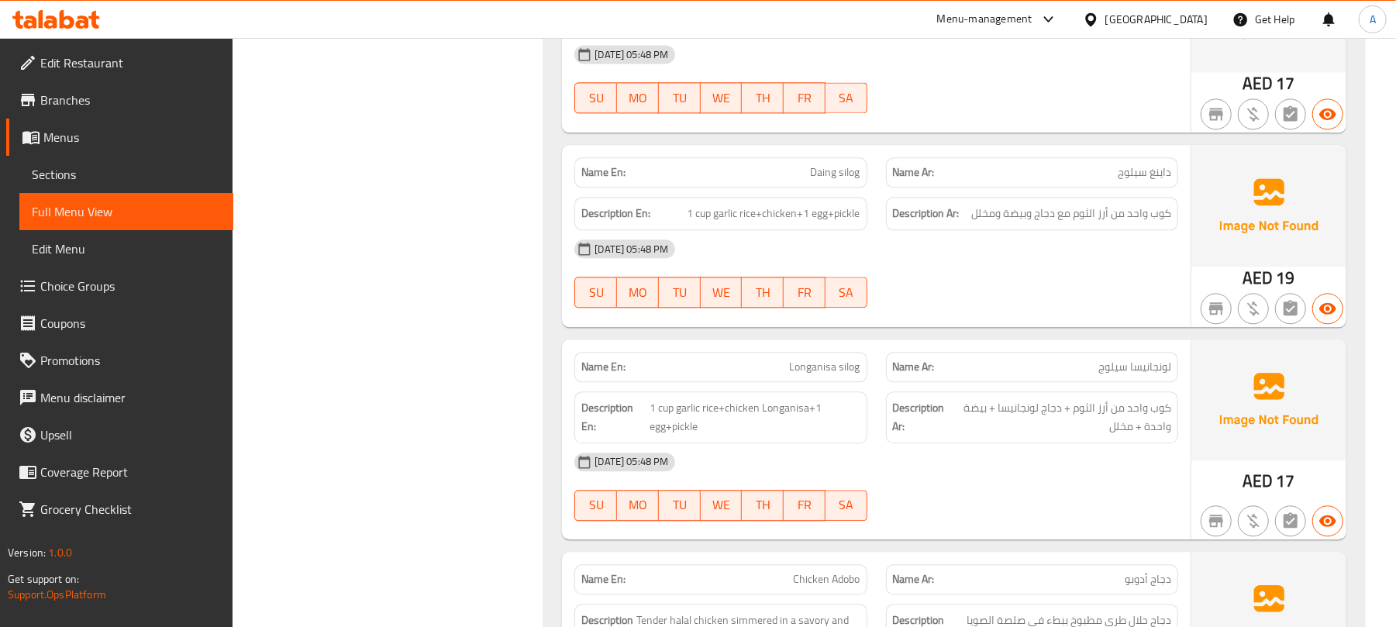
scroll to position [19880, 0]
